Goal: Use online tool/utility: Use online tool/utility

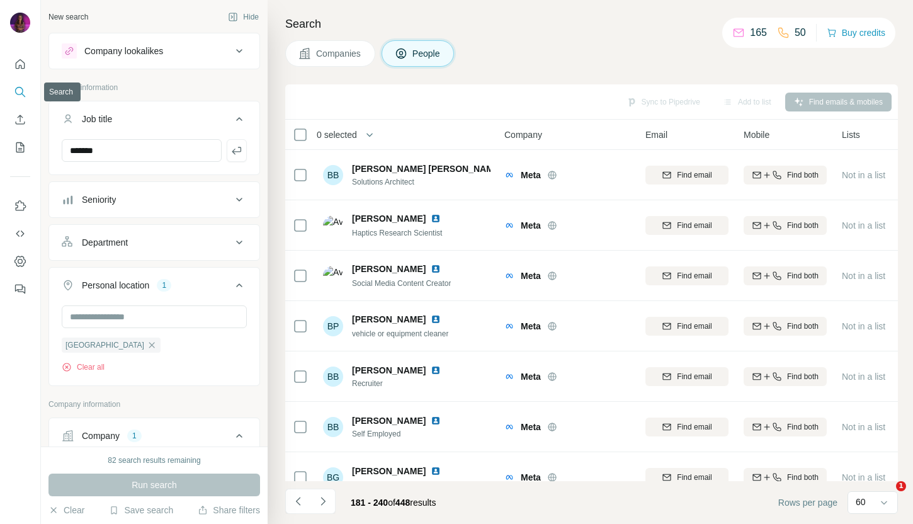
click at [25, 89] on icon "Search" at bounding box center [20, 92] width 13 height 13
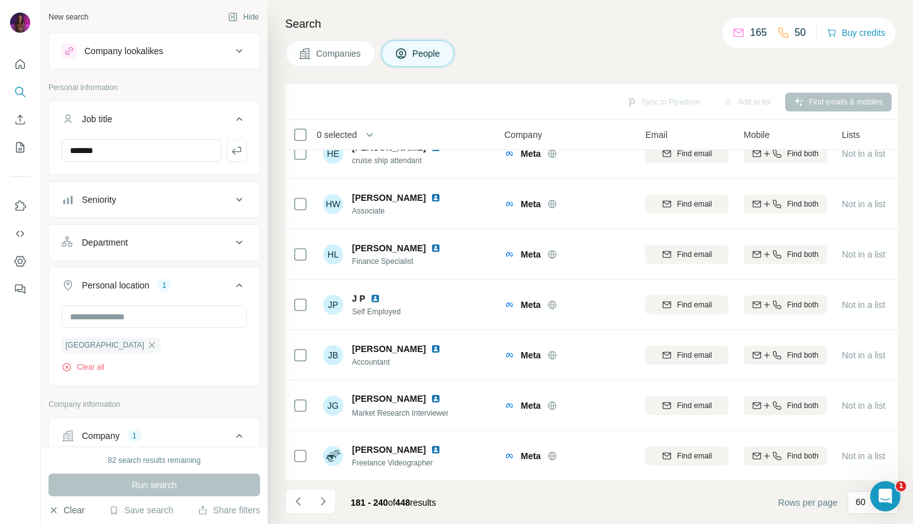
click at [68, 506] on button "Clear" at bounding box center [66, 510] width 36 height 13
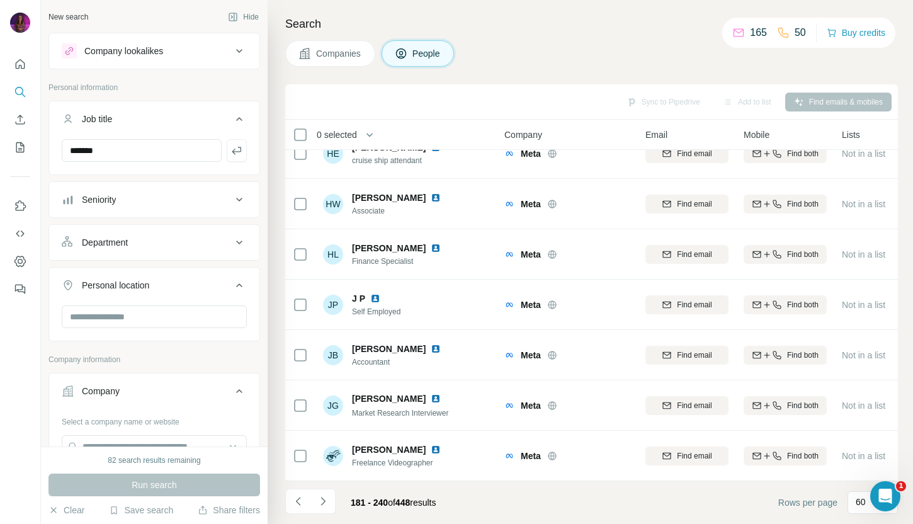
click at [128, 62] on button "Company lookalikes" at bounding box center [154, 51] width 210 height 30
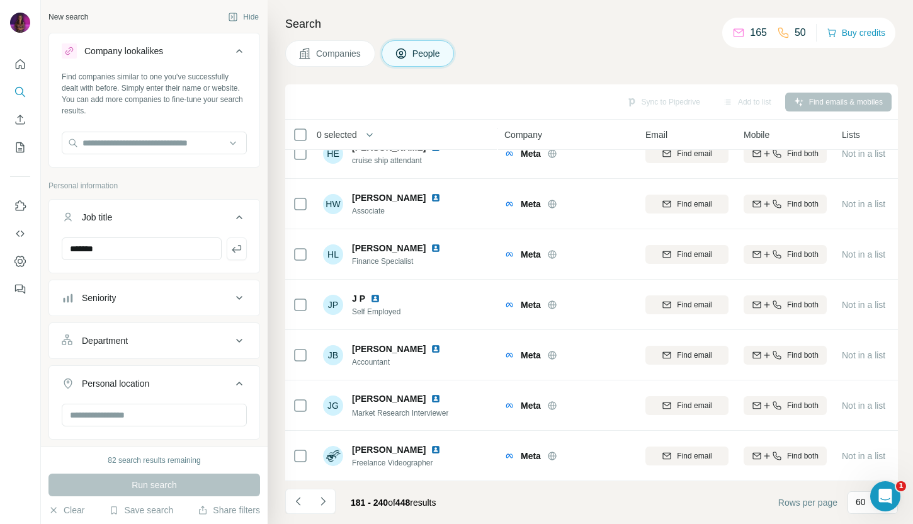
click at [128, 62] on button "Company lookalikes" at bounding box center [154, 53] width 210 height 35
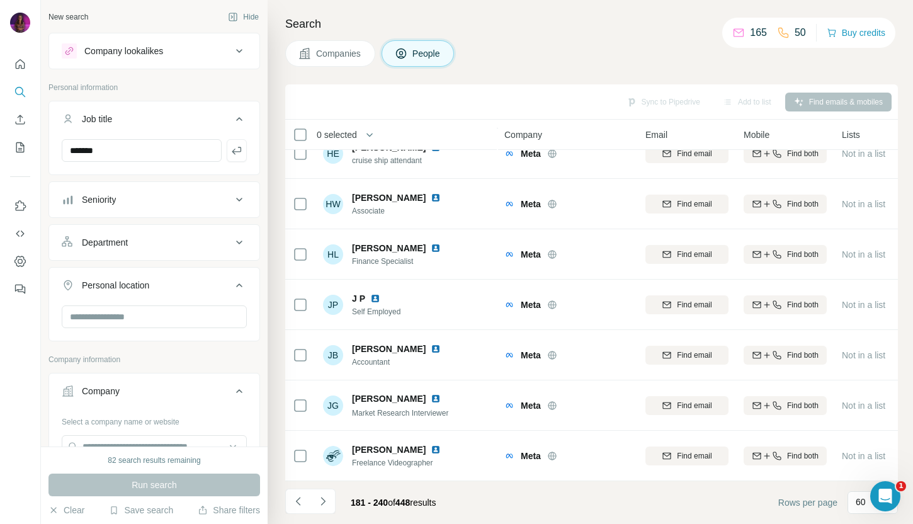
click at [64, 516] on div "82 search results remaining Run search Clear Save search Share filters" at bounding box center [154, 485] width 227 height 77
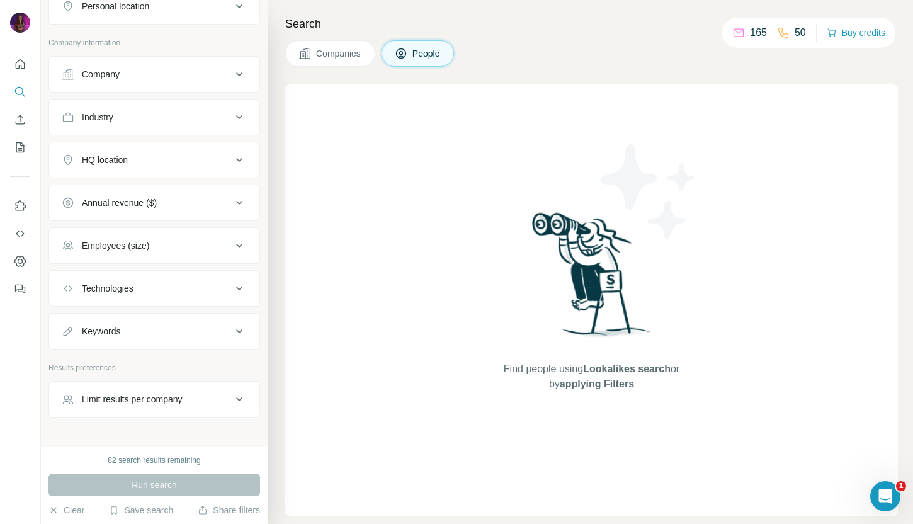
scroll to position [244, 0]
click at [25, 68] on icon "Quick start" at bounding box center [20, 63] width 9 height 9
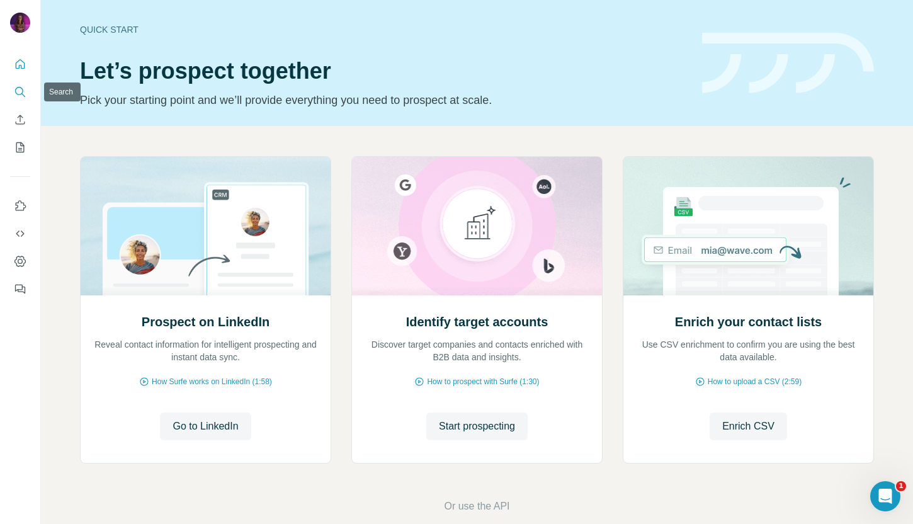
click at [22, 93] on icon "Search" at bounding box center [23, 95] width 4 height 4
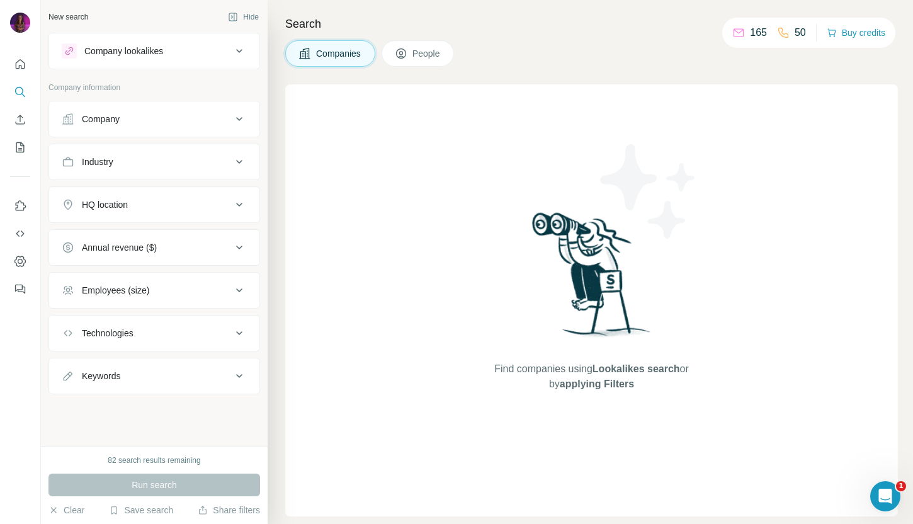
click at [148, 126] on button "Company" at bounding box center [154, 119] width 210 height 30
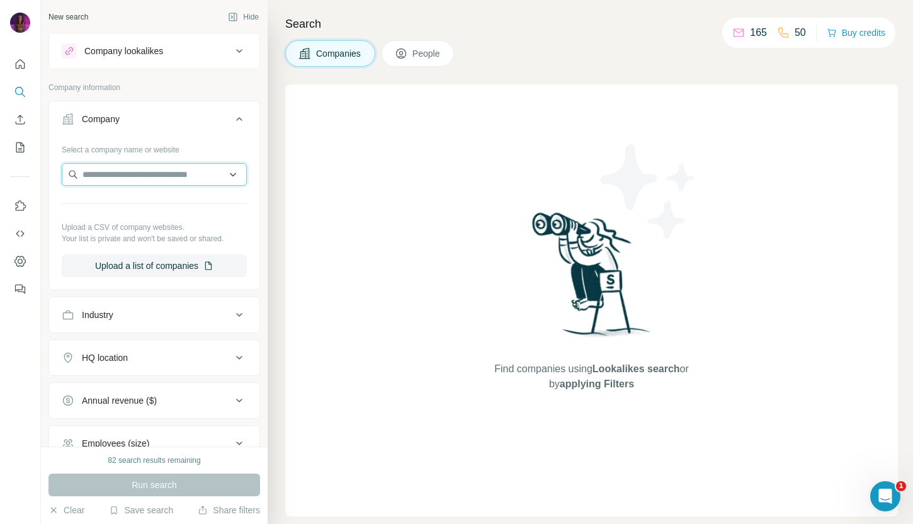
click at [134, 176] on input "text" at bounding box center [154, 174] width 185 height 23
paste input "**********"
type input "**********"
